Goal: Task Accomplishment & Management: Complete application form

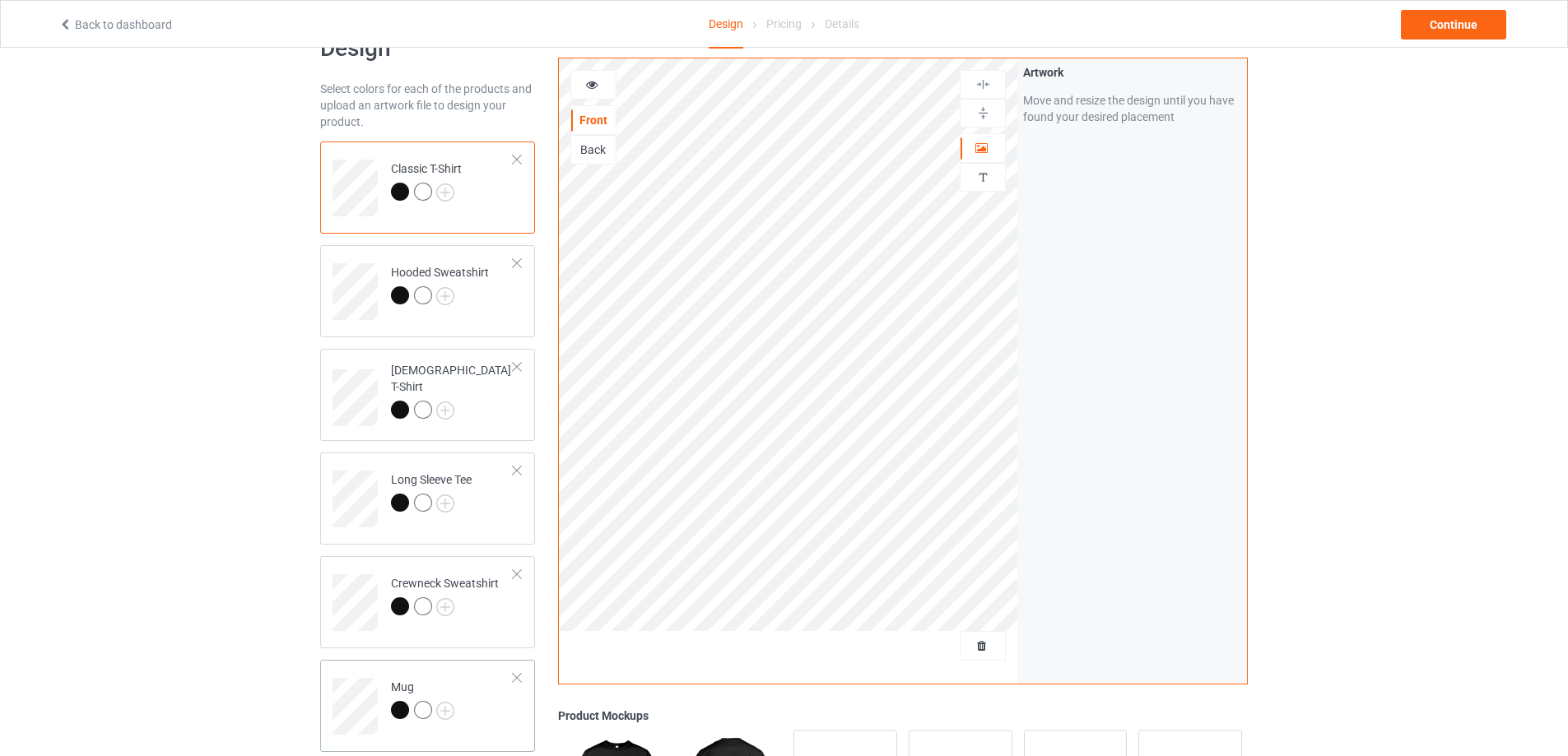
scroll to position [83, 0]
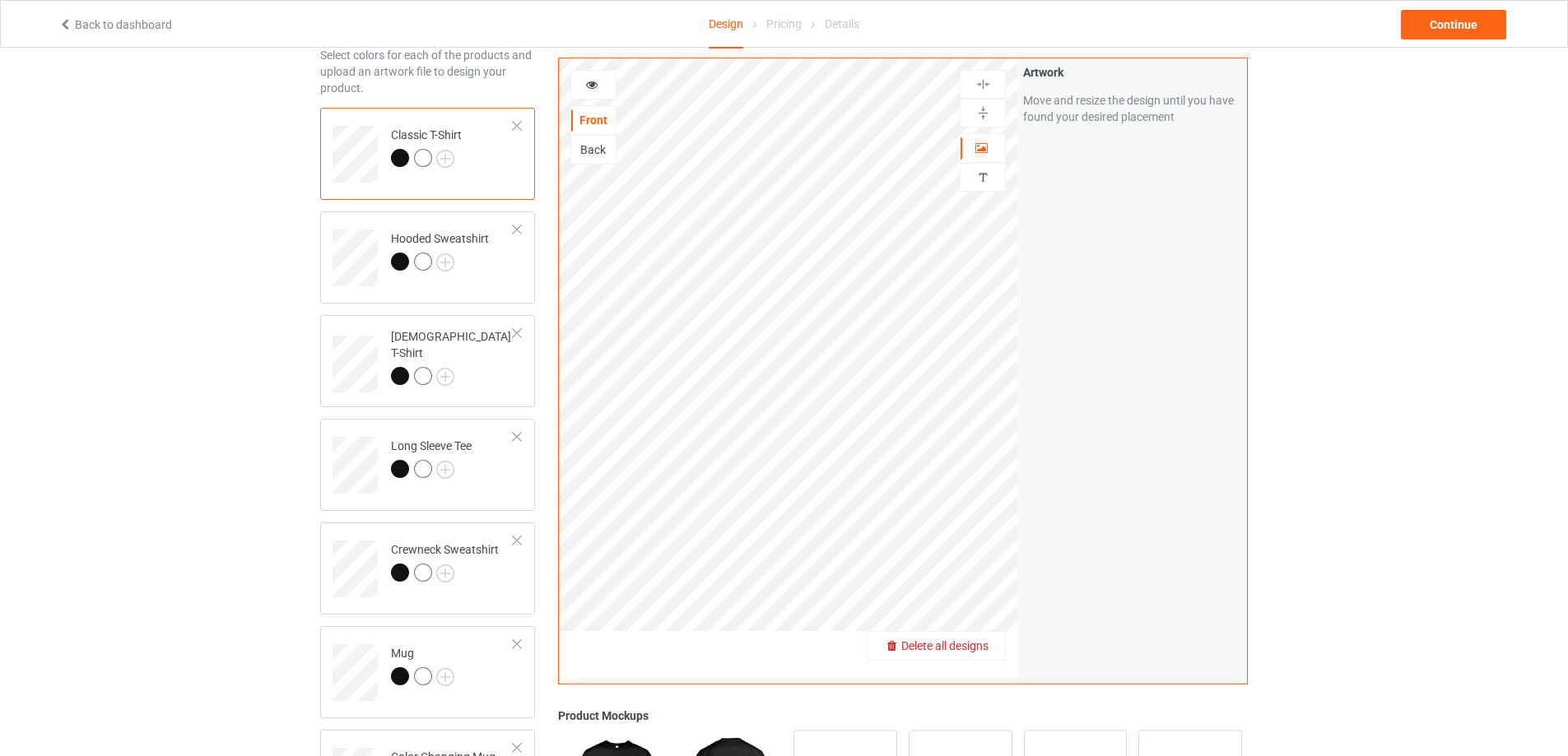
click at [986, 642] on span "Delete all designs" at bounding box center [944, 645] width 87 height 13
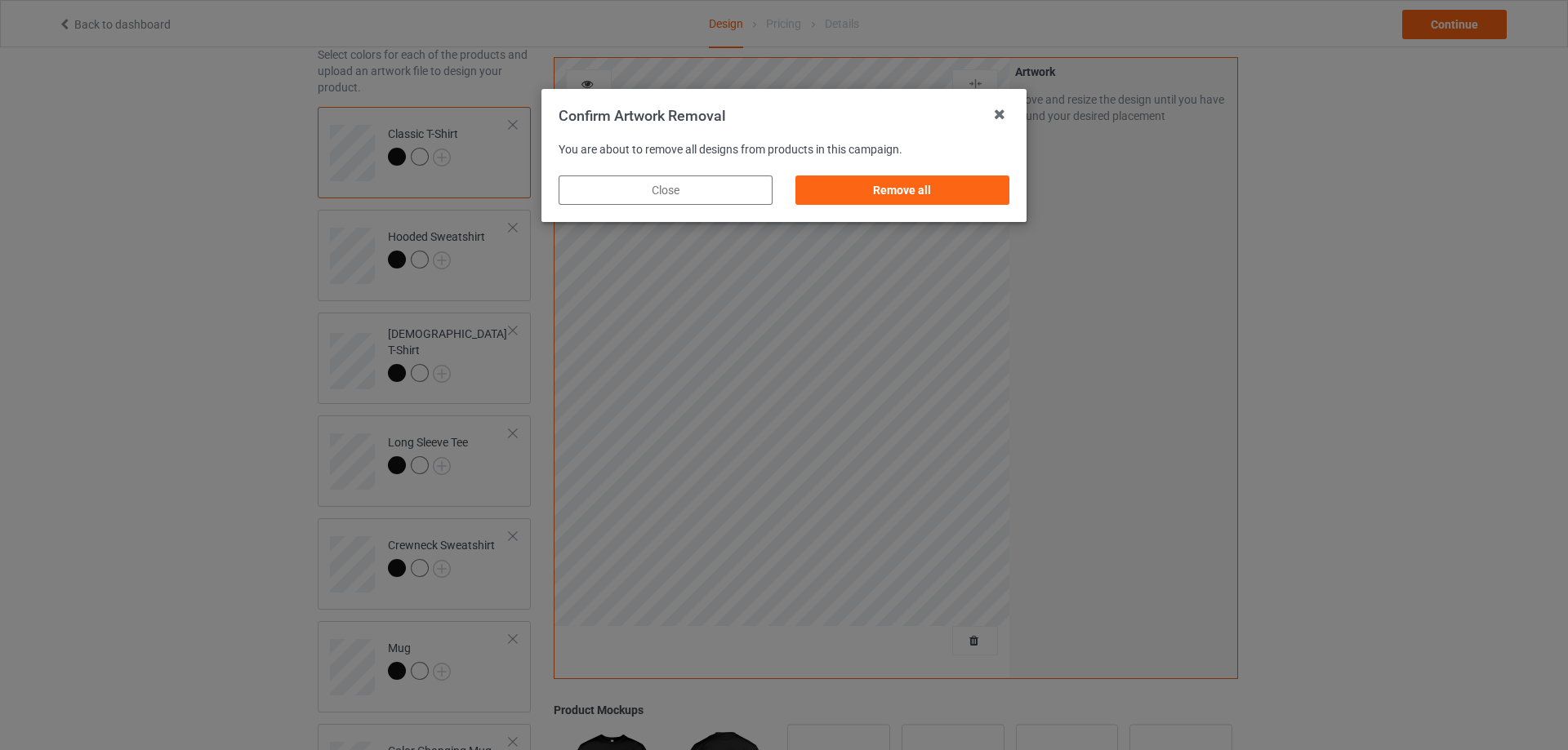
click at [899, 165] on div "Remove all" at bounding box center [903, 190] width 237 height 52
click at [914, 195] on div "Remove all" at bounding box center [903, 190] width 214 height 30
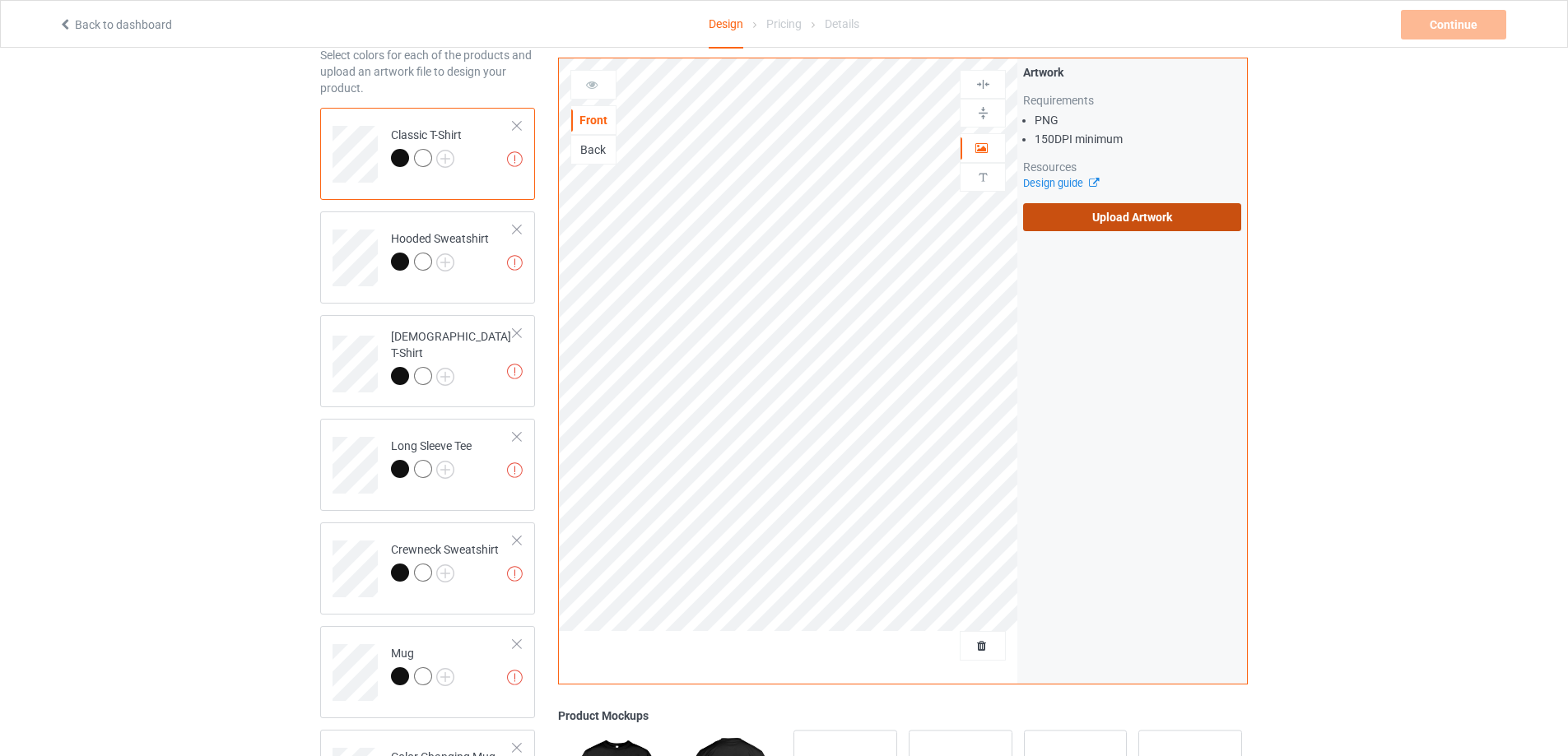
click at [1124, 212] on label "Upload Artwork" at bounding box center [1132, 217] width 218 height 28
click at [0, 0] on input "Upload Artwork" at bounding box center [0, 0] width 0 height 0
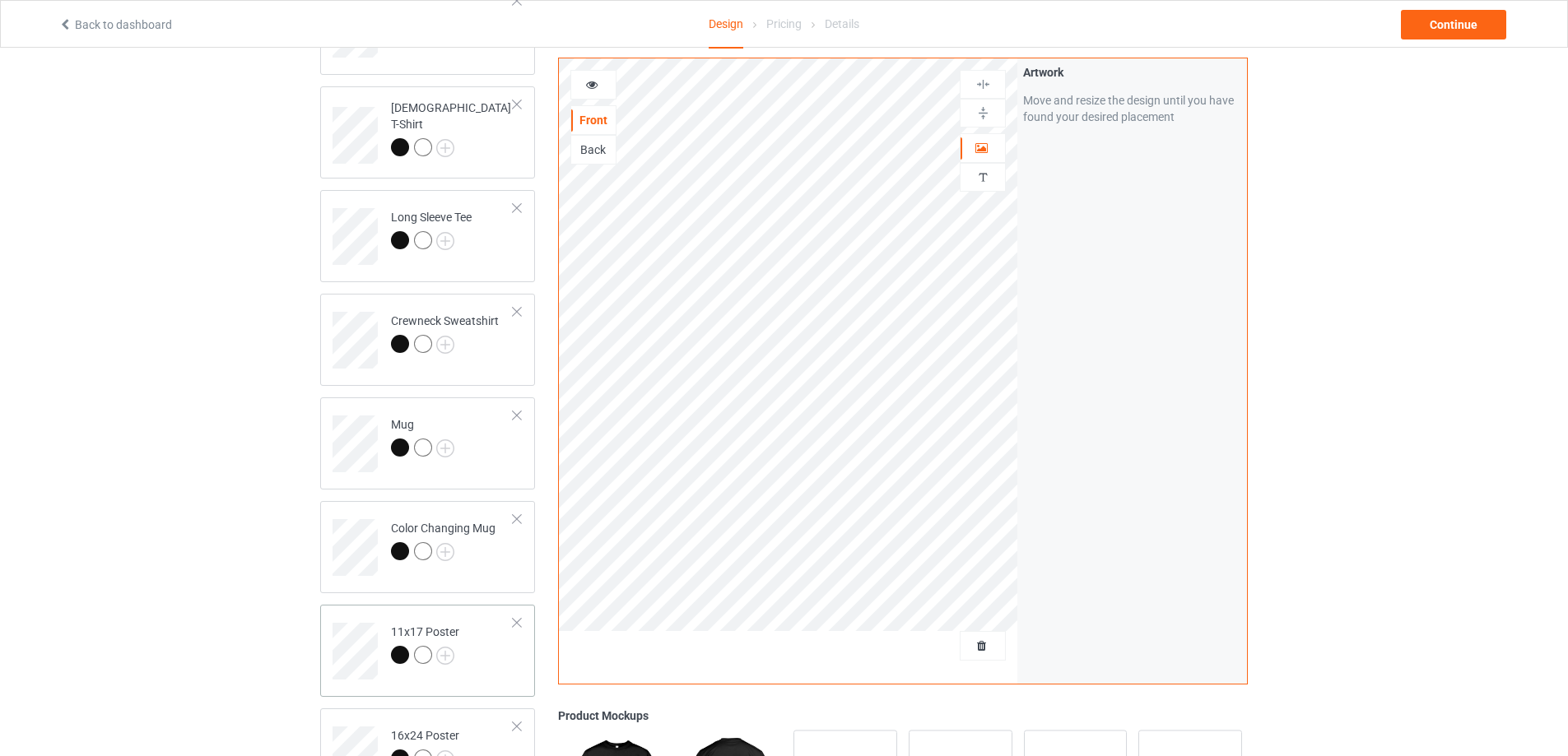
scroll to position [329, 0]
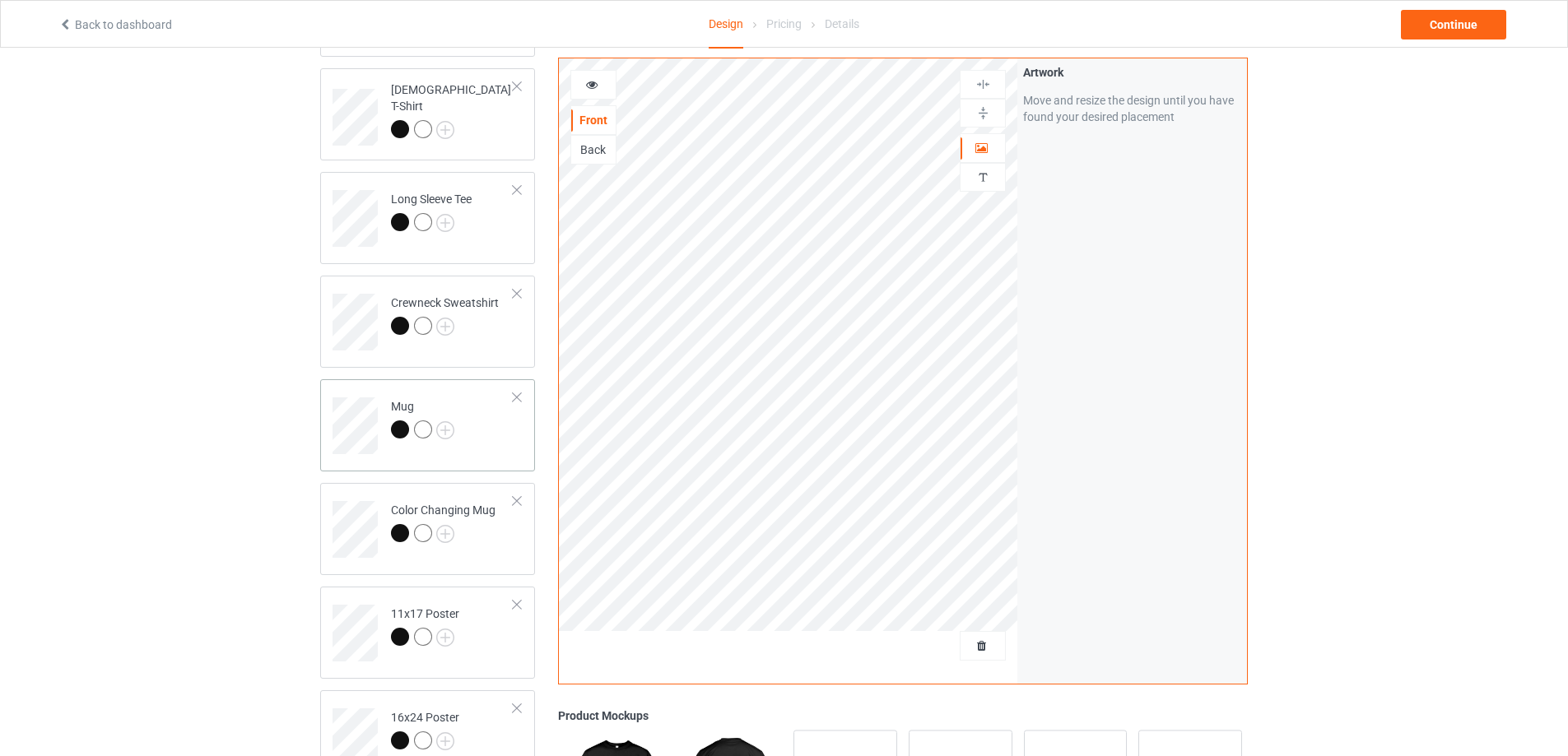
click at [499, 459] on div "Mug" at bounding box center [428, 425] width 215 height 92
click at [981, 119] on img at bounding box center [983, 113] width 16 height 16
click at [1422, 25] on div "Continue" at bounding box center [1454, 25] width 105 height 30
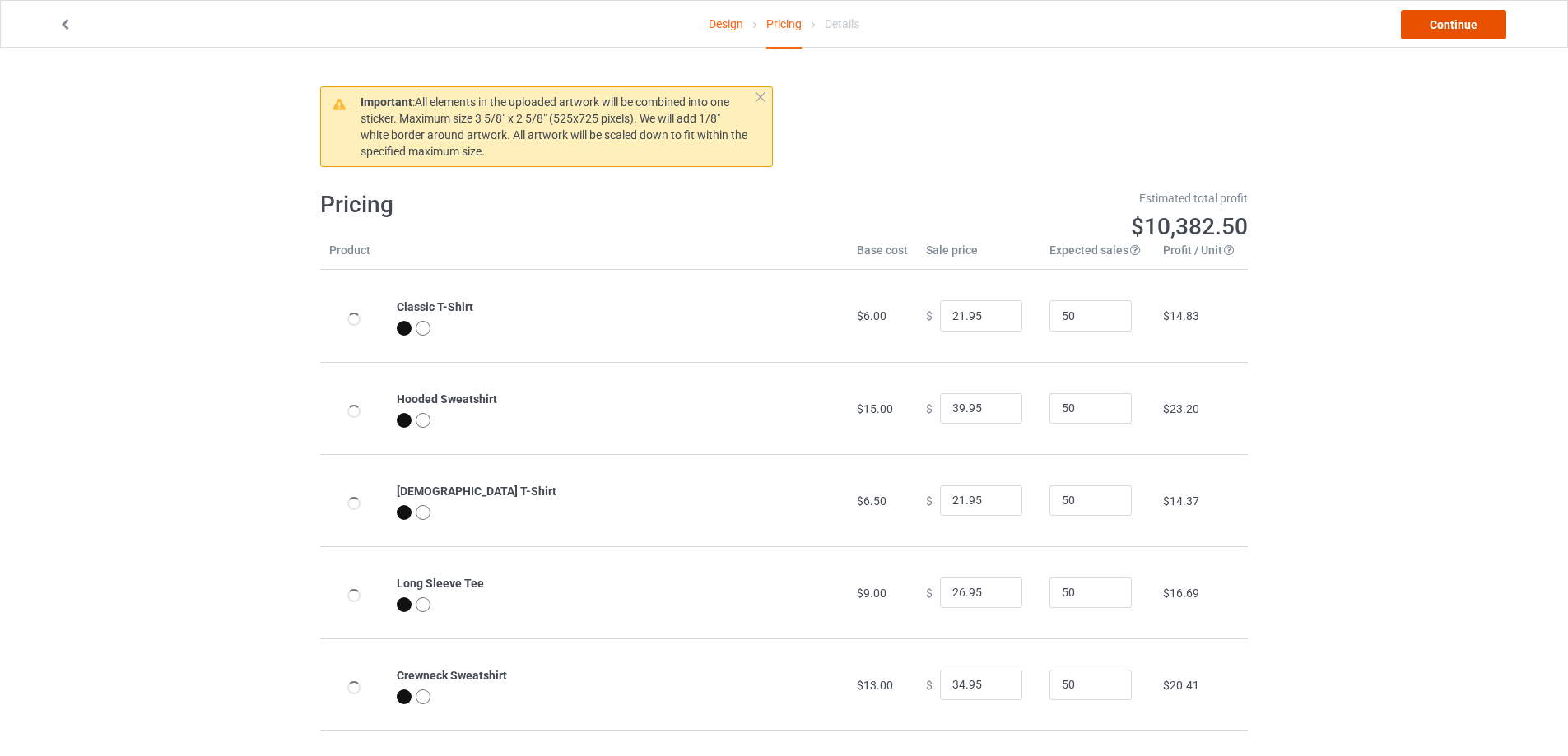
click at [1422, 25] on link "Continue" at bounding box center [1454, 25] width 105 height 30
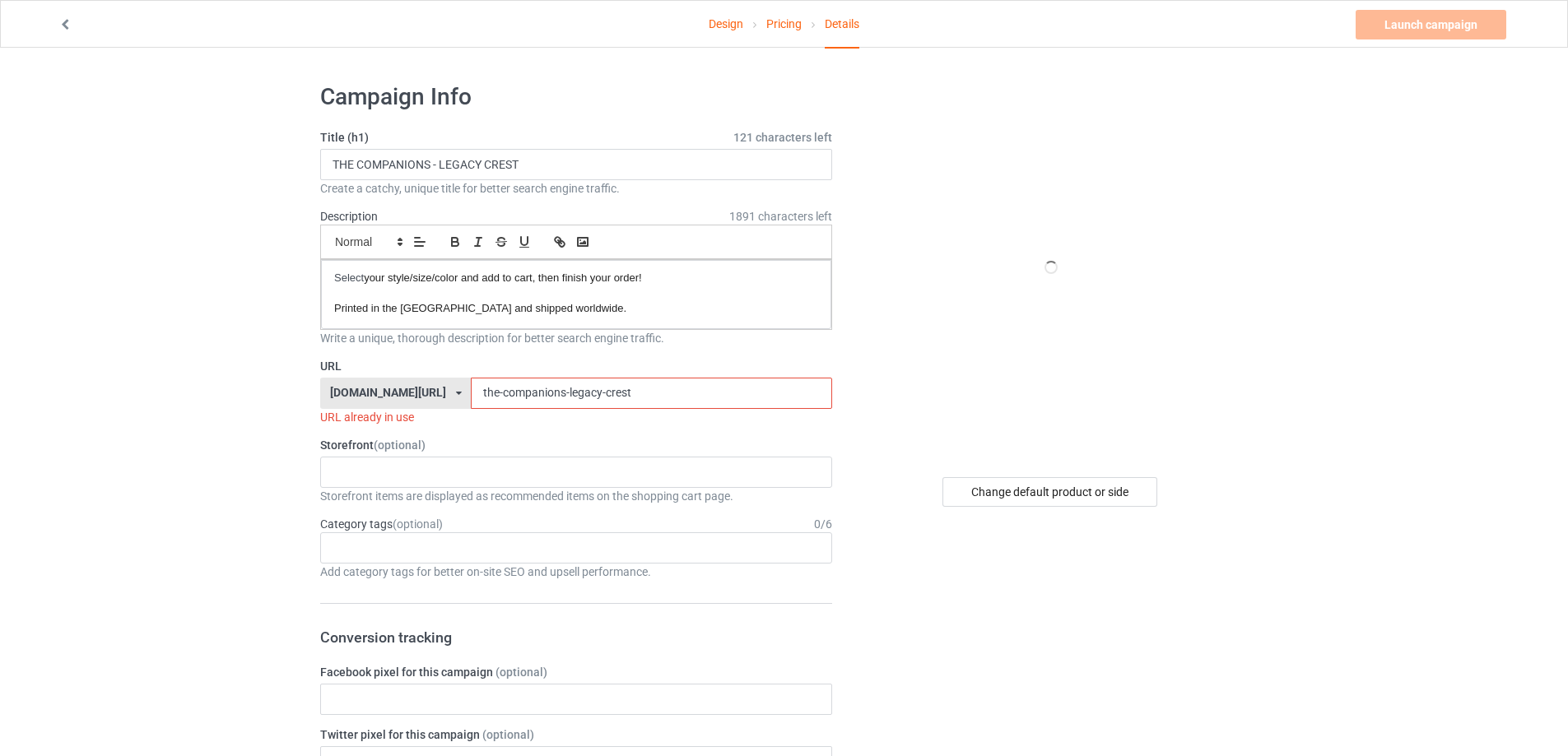
drag, startPoint x: 645, startPoint y: 389, endPoint x: 0, endPoint y: 388, distance: 645.0
paste input "vampire clan - originals"
click at [508, 391] on input "vampire clan - originals crest" at bounding box center [651, 393] width 360 height 32
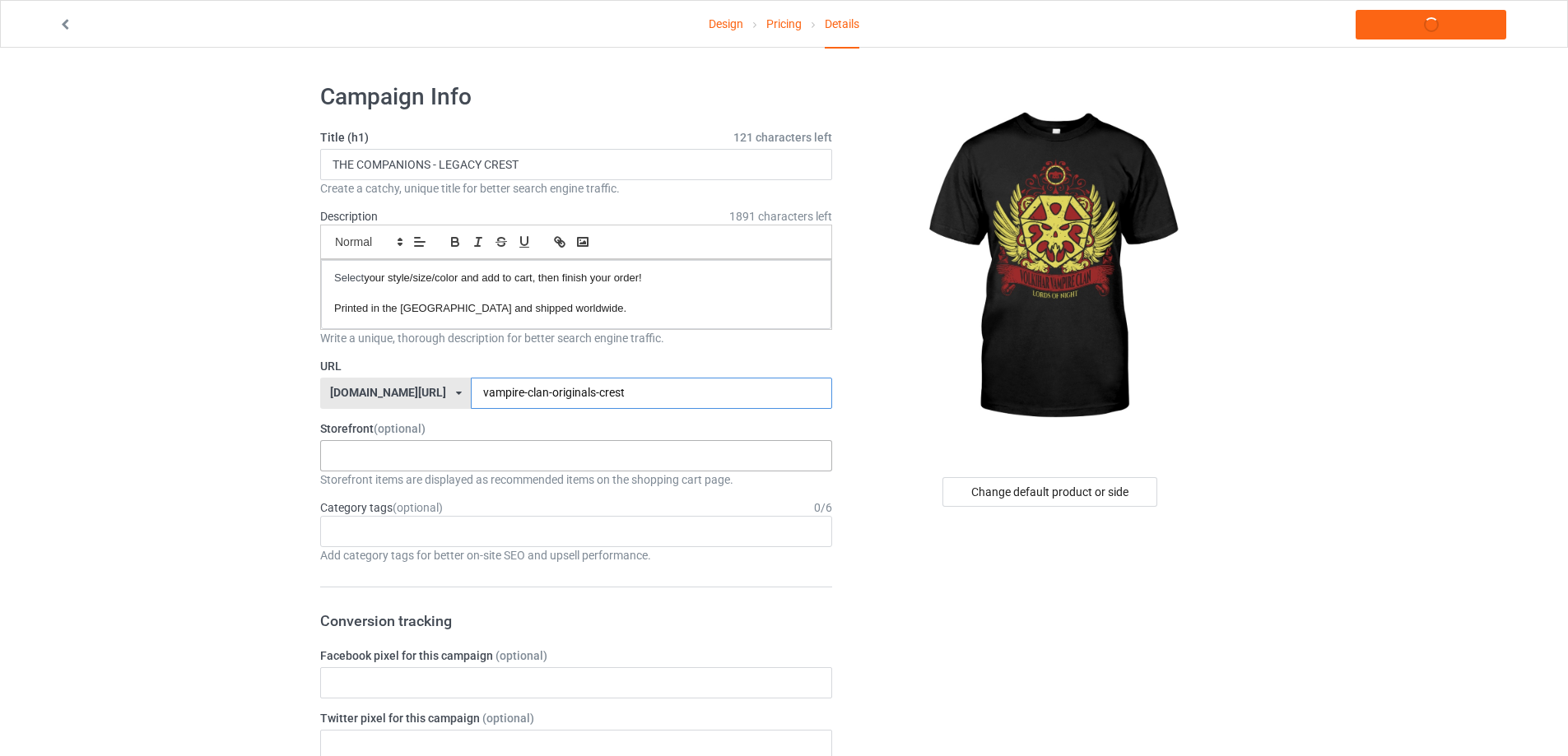
type input "vampire-clan-originals-crest"
click at [589, 465] on div "WAND AND CLOAK MEN OF THE WEST ERROR LEGENDS OF TAMRIEL THE WASTELAND THE GUARD…" at bounding box center [576, 456] width 512 height 32
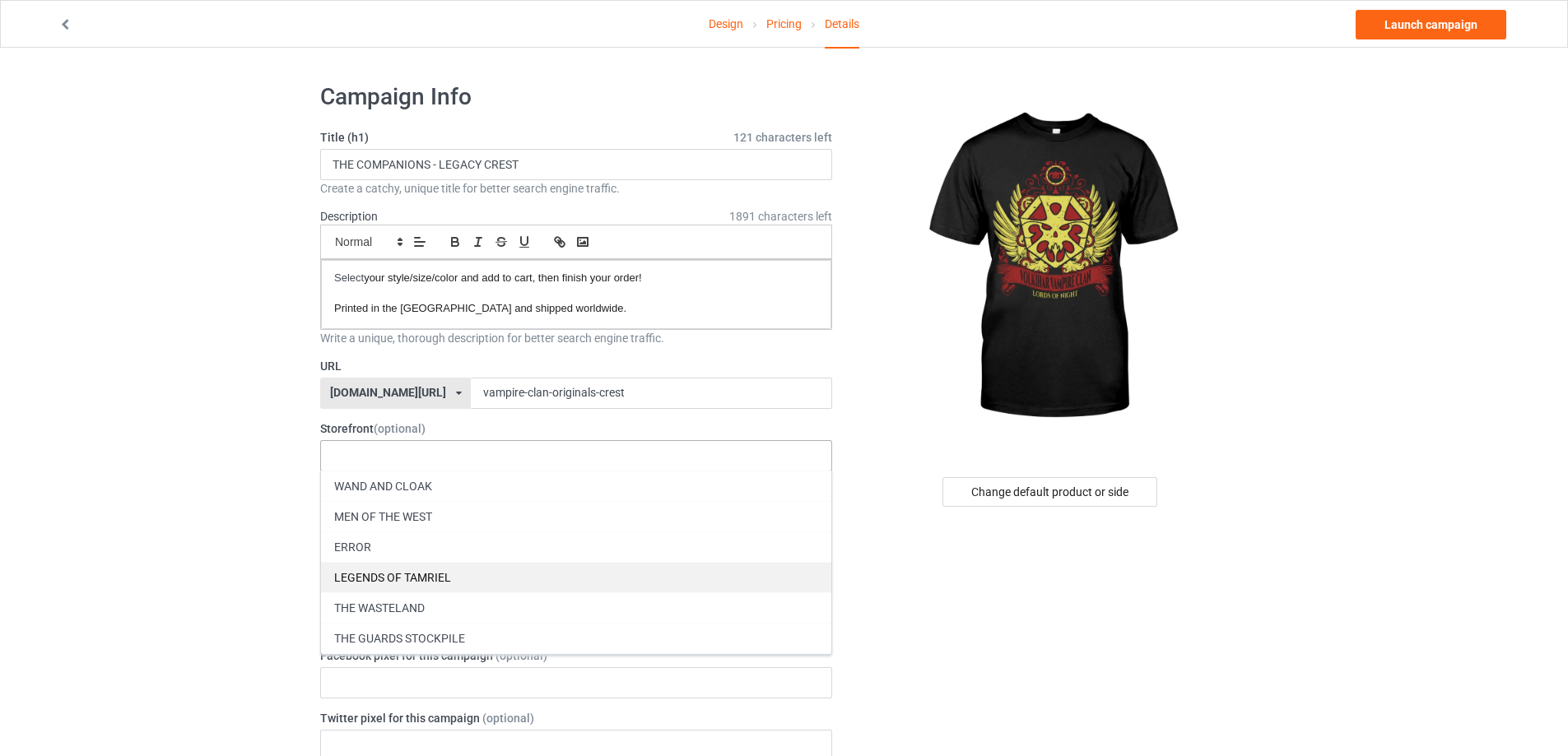
click at [581, 581] on div "LEGENDS OF TAMRIEL" at bounding box center [575, 577] width 510 height 31
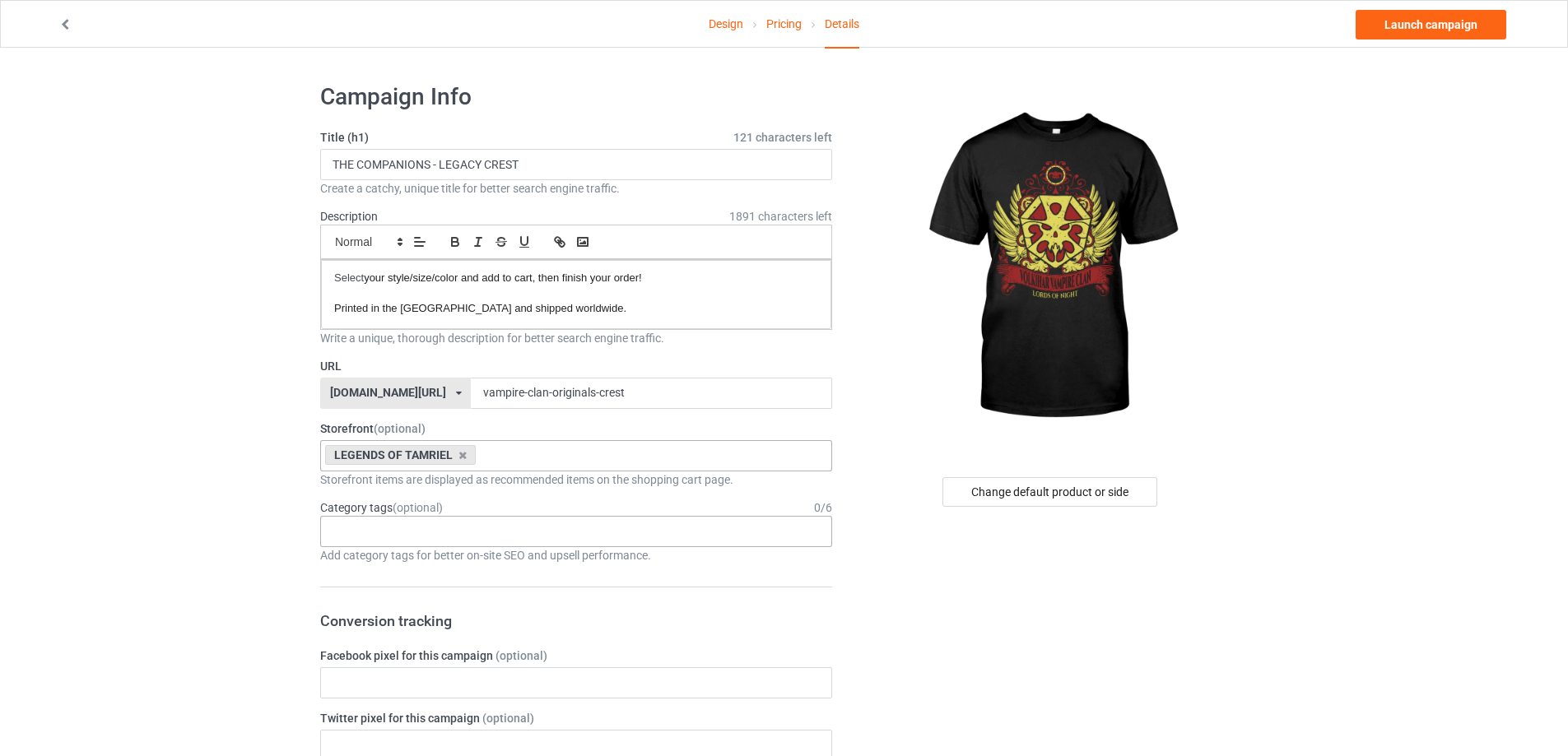
click at [408, 536] on div "Age > [DEMOGRAPHIC_DATA] > 1 Age > [DEMOGRAPHIC_DATA] Months > 1 Month Age > [D…" at bounding box center [576, 532] width 512 height 32
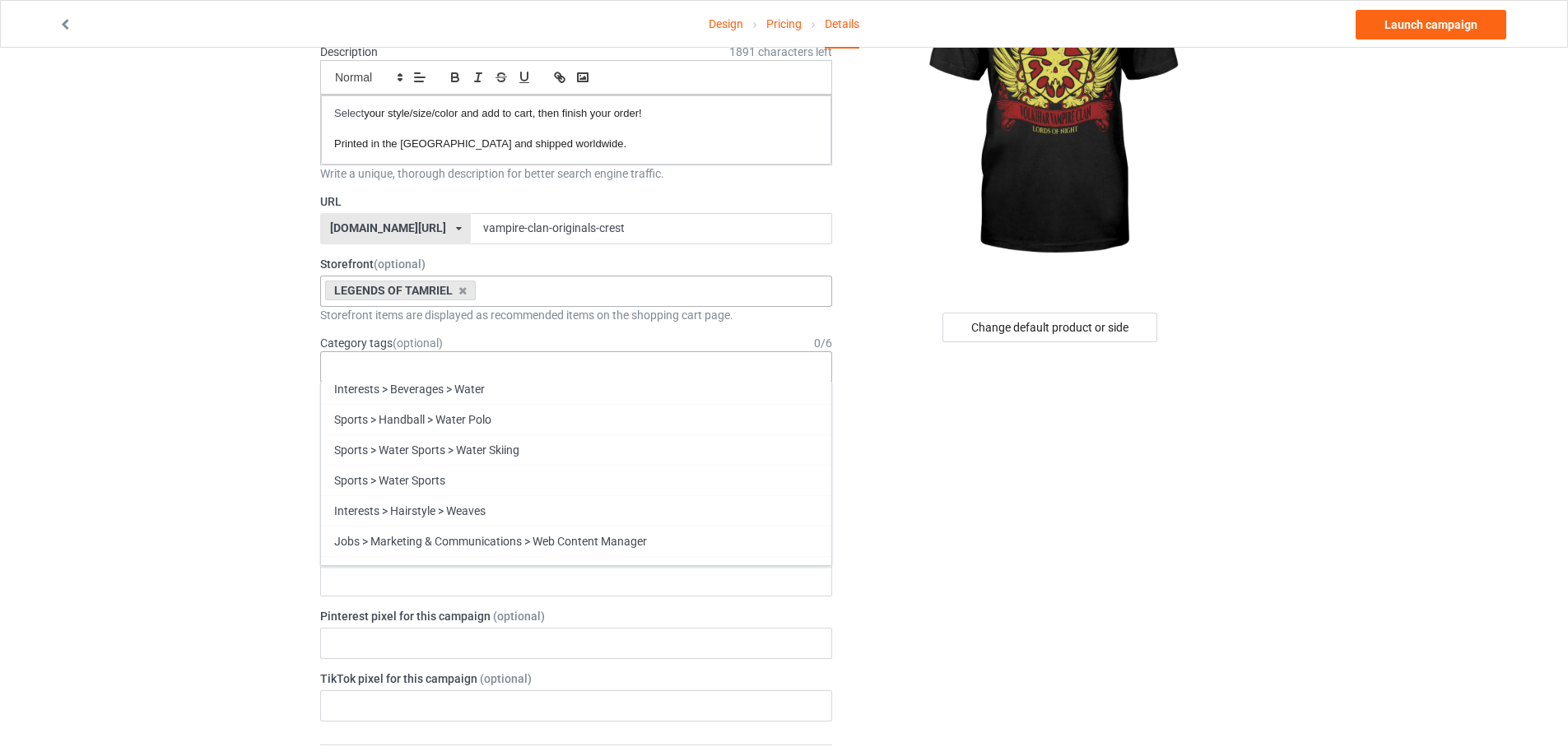
scroll to position [71355, 0]
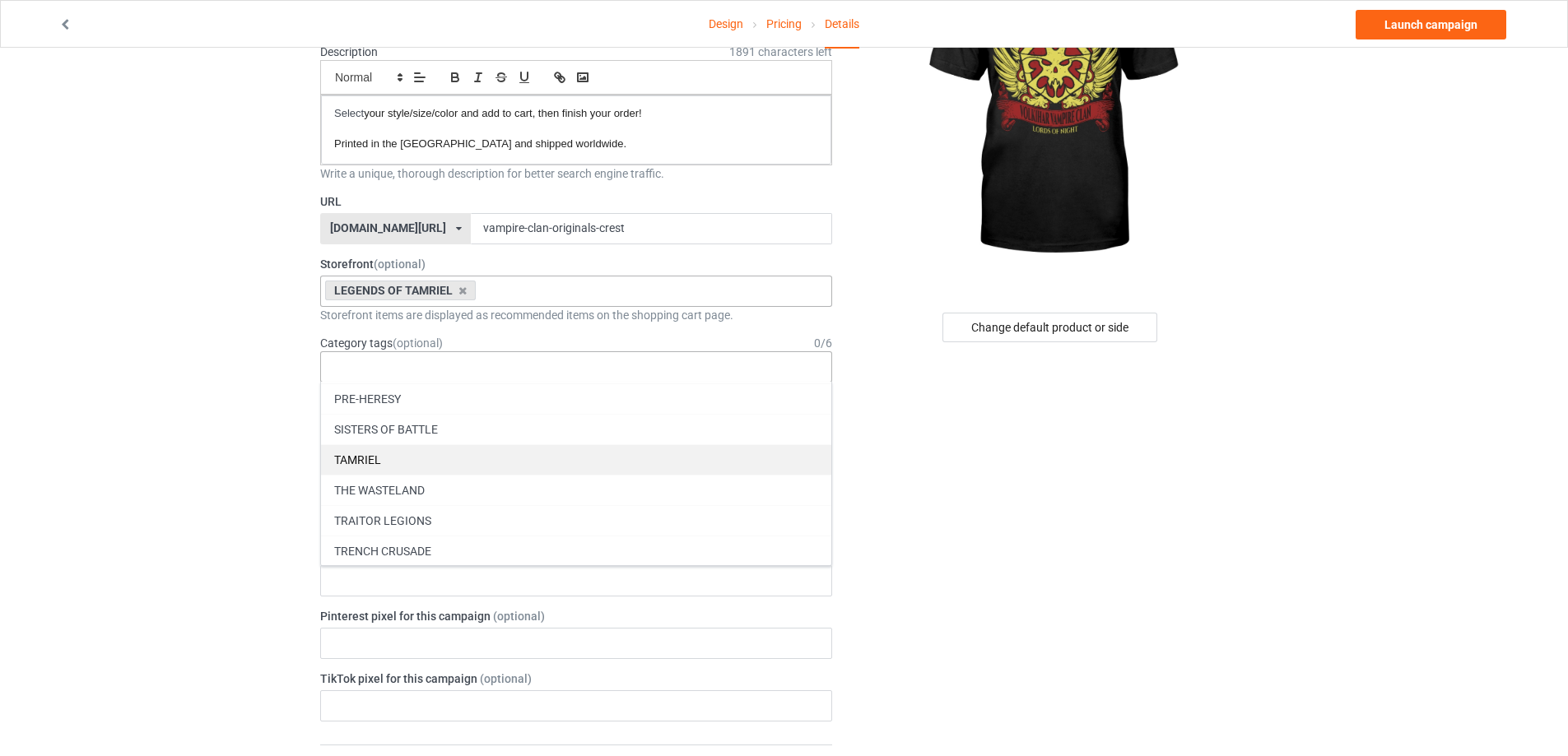
click at [473, 450] on div "TAMRIEL" at bounding box center [575, 459] width 510 height 31
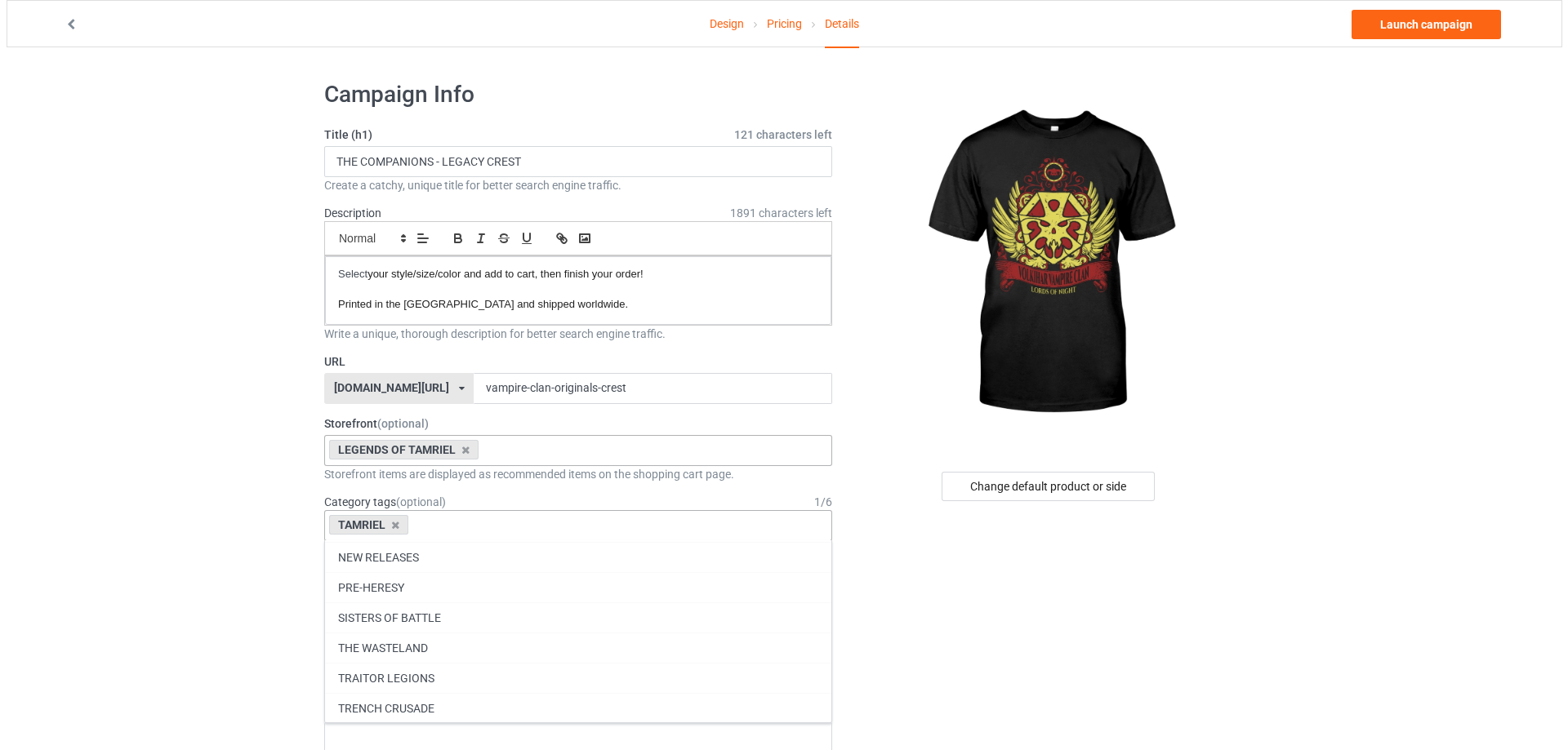
scroll to position [0, 0]
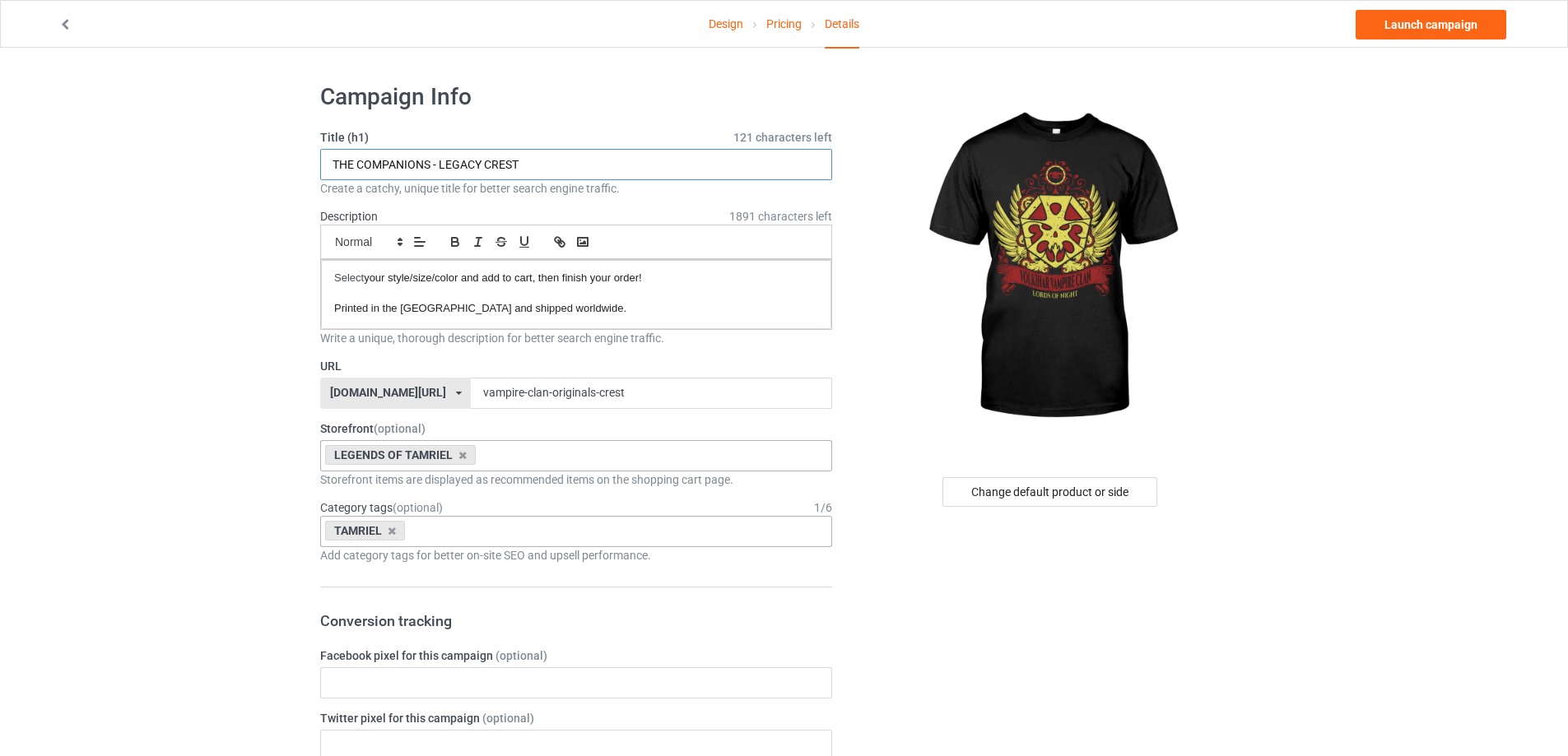
drag, startPoint x: 600, startPoint y: 173, endPoint x: 199, endPoint y: 191, distance: 401.4
paste input "VAMPIRE CLAN - ORIGINALS"
type input "VAMPIRE CLAN - ORIGINALS CREST"
click at [1404, 24] on link "Launch campaign" at bounding box center [1430, 25] width 150 height 30
